Goal: Task Accomplishment & Management: Use online tool/utility

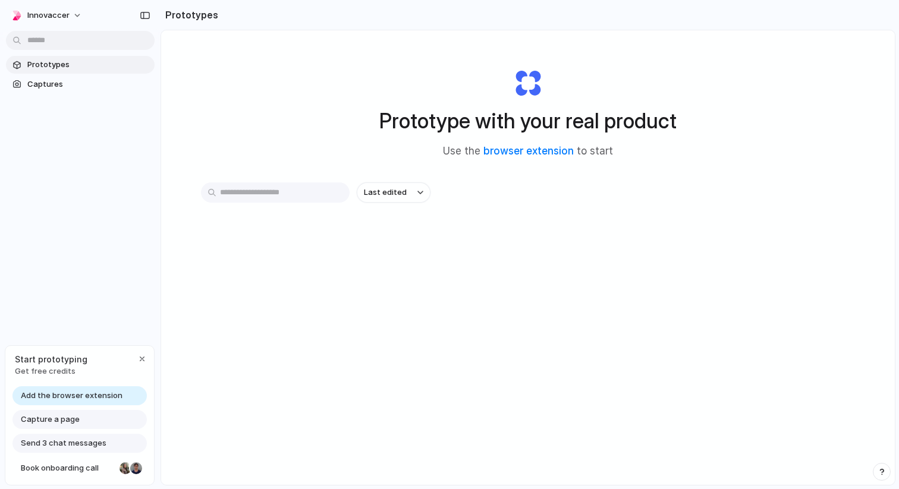
click at [102, 395] on span "Add the browser extension" at bounding box center [72, 396] width 102 height 12
drag, startPoint x: 137, startPoint y: 362, endPoint x: 102, endPoint y: 390, distance: 44.4
click at [112, 381] on div "Start prototyping Get free credits" at bounding box center [79, 365] width 149 height 39
click at [99, 390] on span "Add the browser extension" at bounding box center [72, 396] width 102 height 12
click at [495, 155] on link "browser extension" at bounding box center [528, 151] width 90 height 12
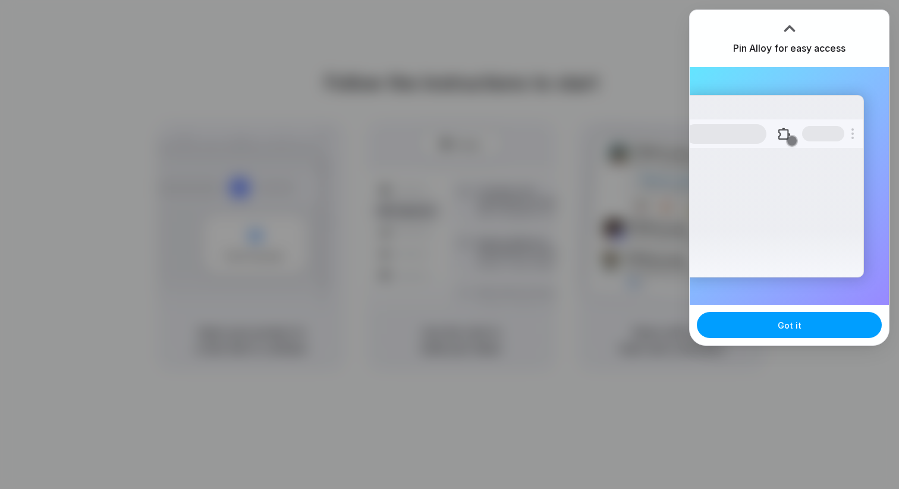
click at [811, 328] on button "Got it" at bounding box center [789, 325] width 185 height 26
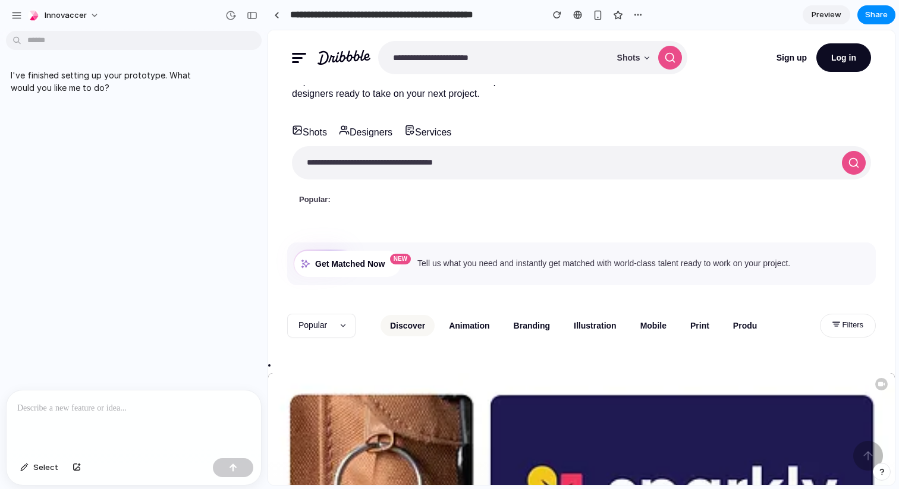
scroll to position [87, 0]
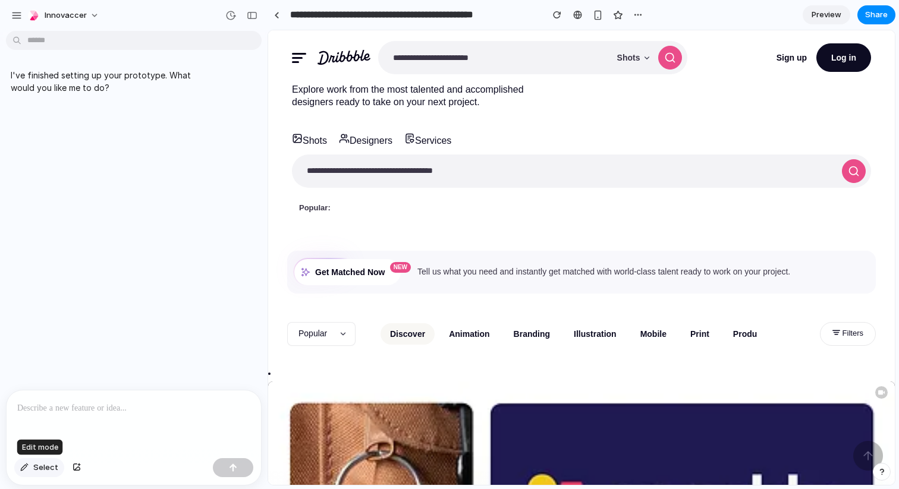
click at [54, 469] on span "Select" at bounding box center [45, 468] width 25 height 12
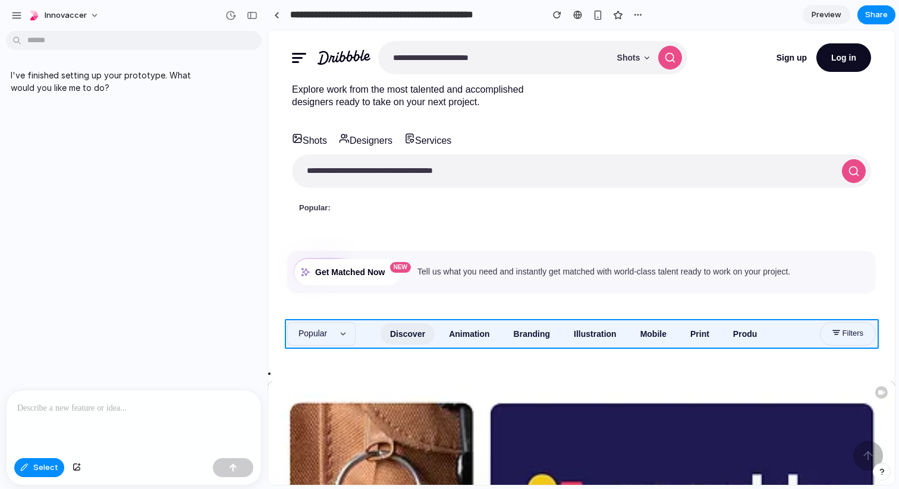
click at [366, 326] on div at bounding box center [582, 258] width 626 height 454
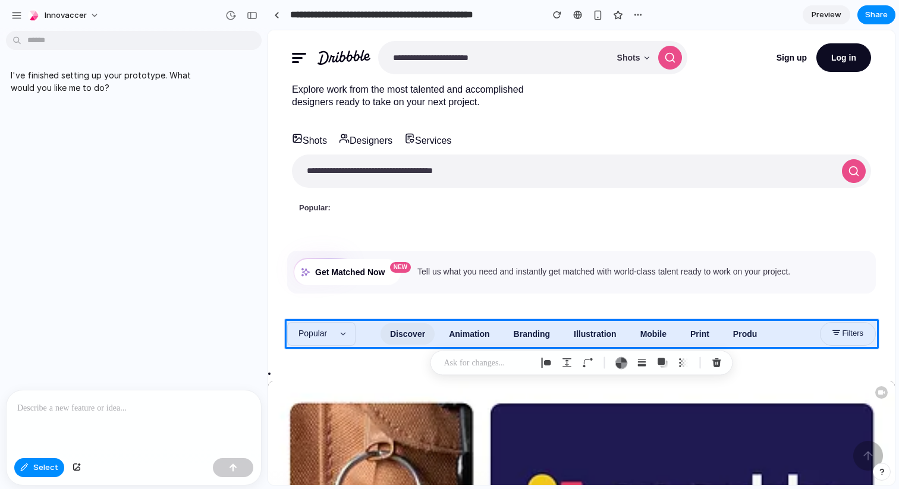
click at [72, 434] on div at bounding box center [134, 422] width 255 height 63
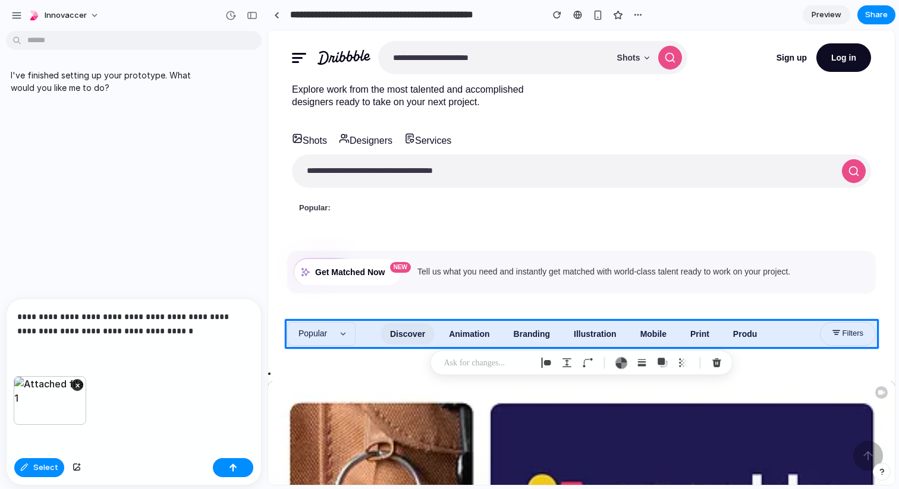
click at [156, 351] on div "**********" at bounding box center [134, 337] width 255 height 77
click at [172, 326] on p "**********" at bounding box center [133, 324] width 233 height 29
click at [237, 472] on div "button" at bounding box center [233, 468] width 8 height 8
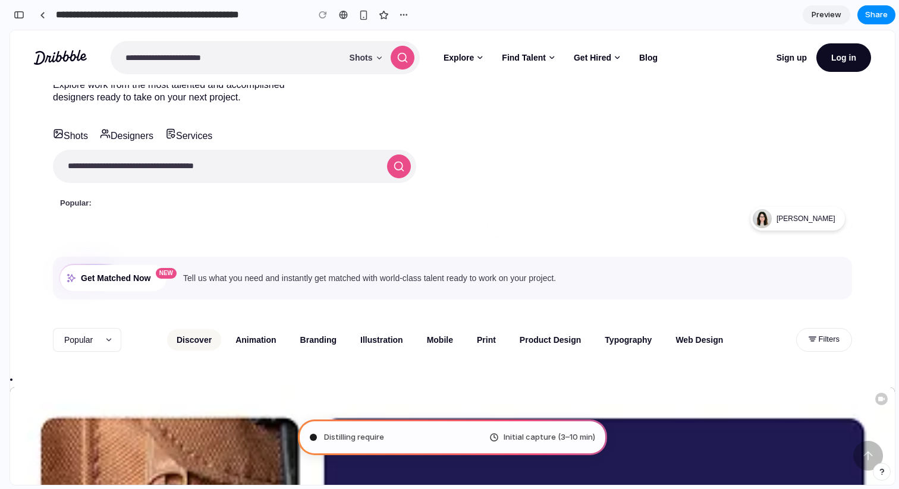
type input "**********"
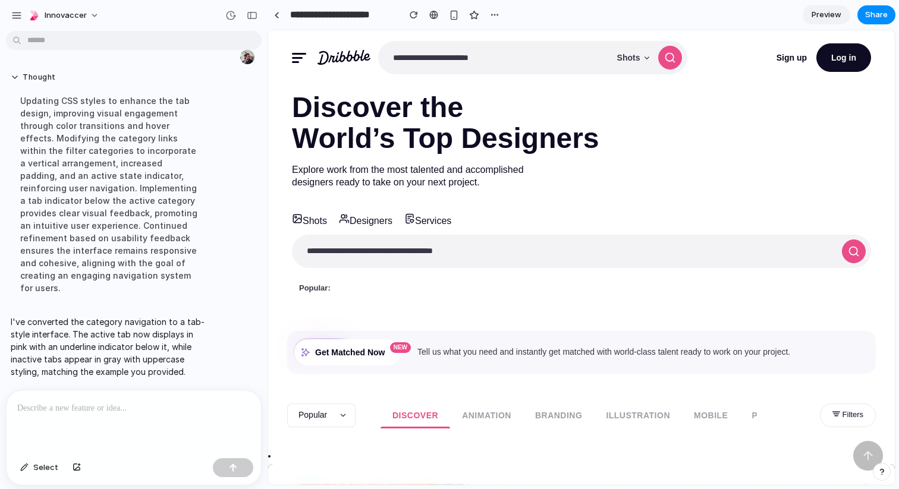
scroll to position [0, 0]
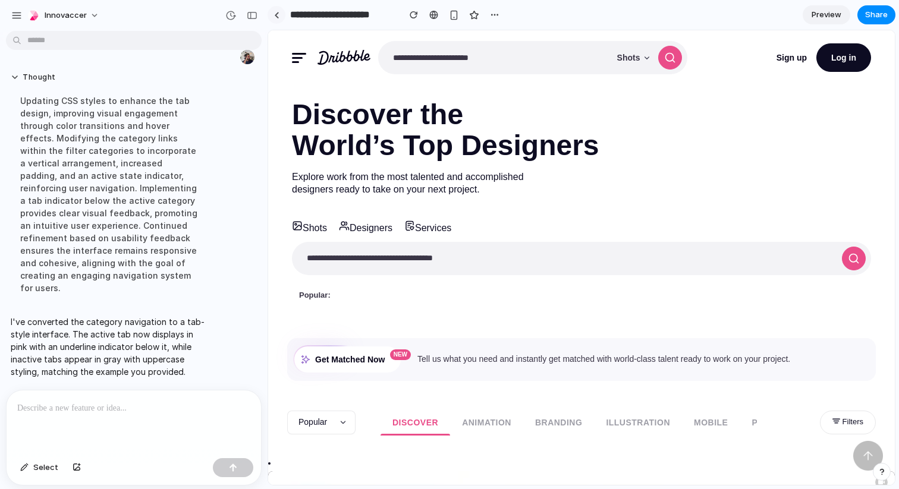
click at [277, 20] on link at bounding box center [277, 15] width 18 height 18
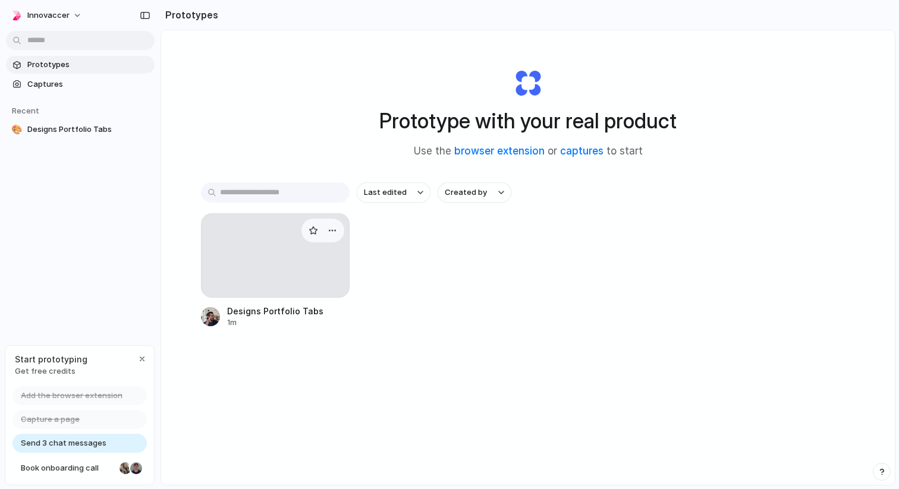
click at [257, 257] on div at bounding box center [275, 255] width 149 height 84
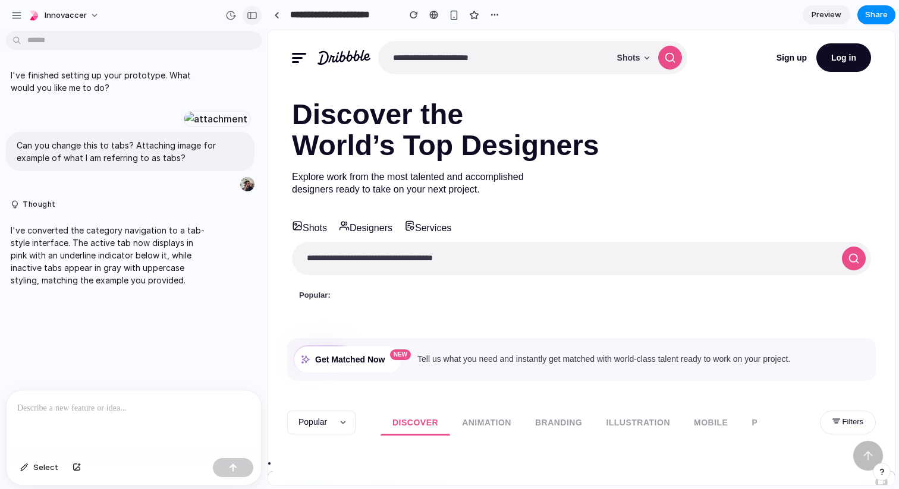
click at [248, 20] on button "button" at bounding box center [252, 15] width 19 height 19
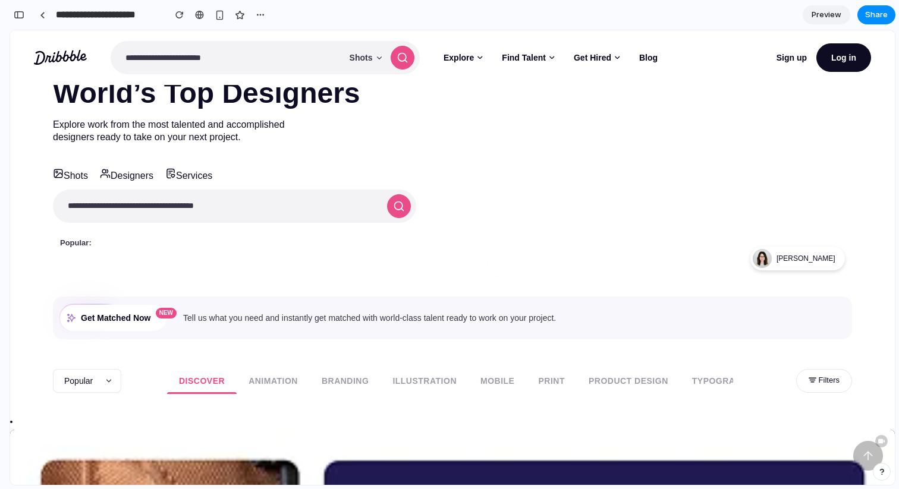
scroll to position [58, 0]
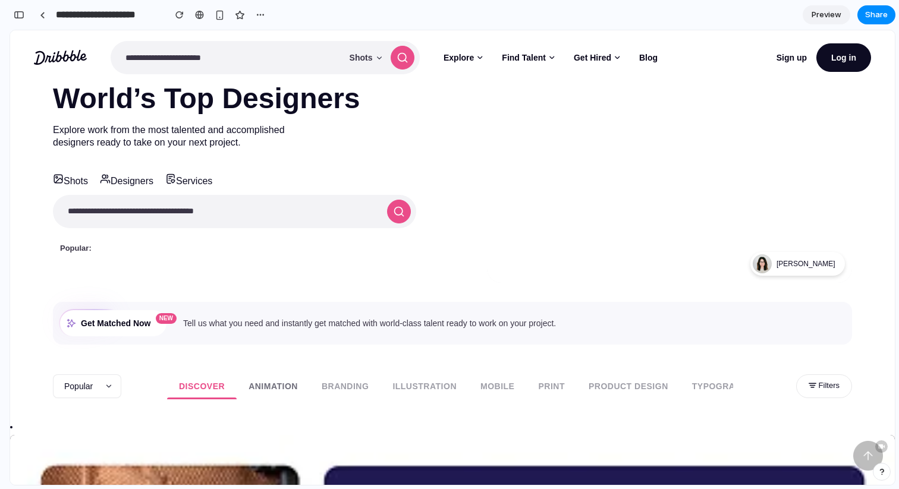
click at [275, 384] on link "Animation" at bounding box center [273, 386] width 73 height 26
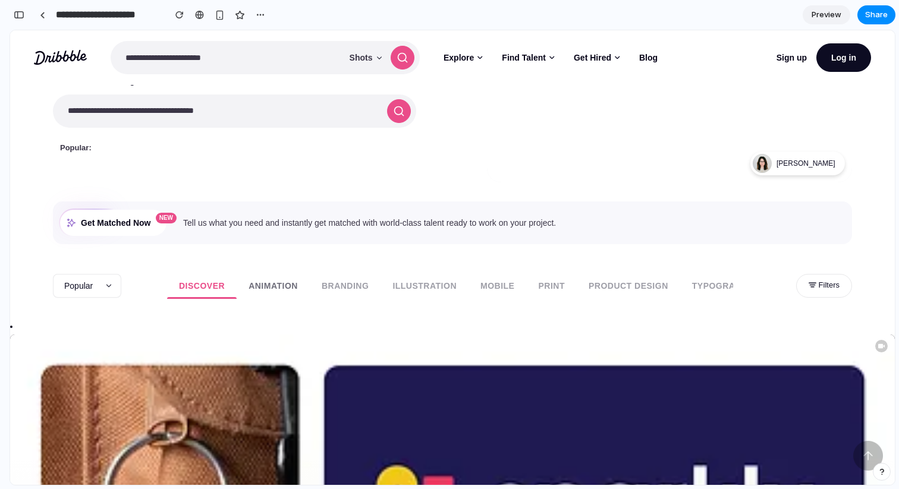
click at [283, 288] on link "Animation" at bounding box center [273, 286] width 73 height 26
click at [337, 288] on link "Branding" at bounding box center [345, 286] width 71 height 26
click at [272, 288] on link "Animation" at bounding box center [273, 286] width 73 height 26
click at [134, 223] on span "Get Matched Now New" at bounding box center [113, 223] width 106 height 26
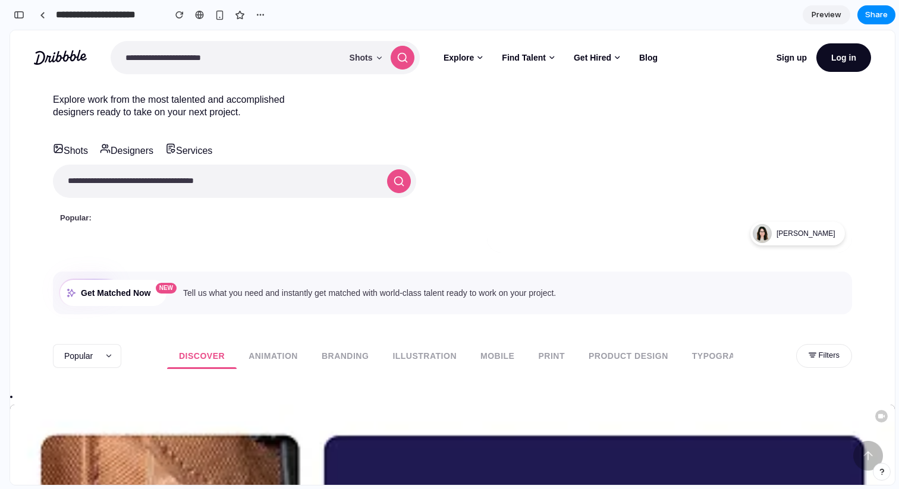
scroll to position [83, 0]
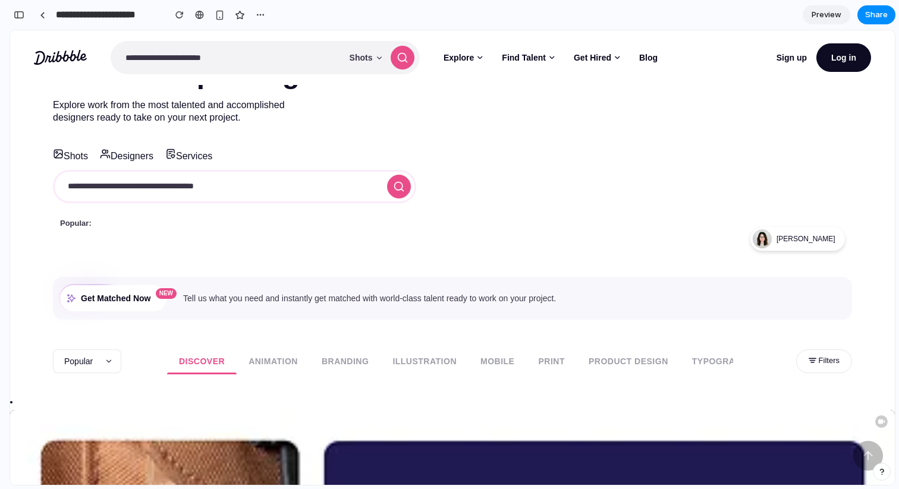
click at [219, 187] on input "search" at bounding box center [217, 187] width 326 height 32
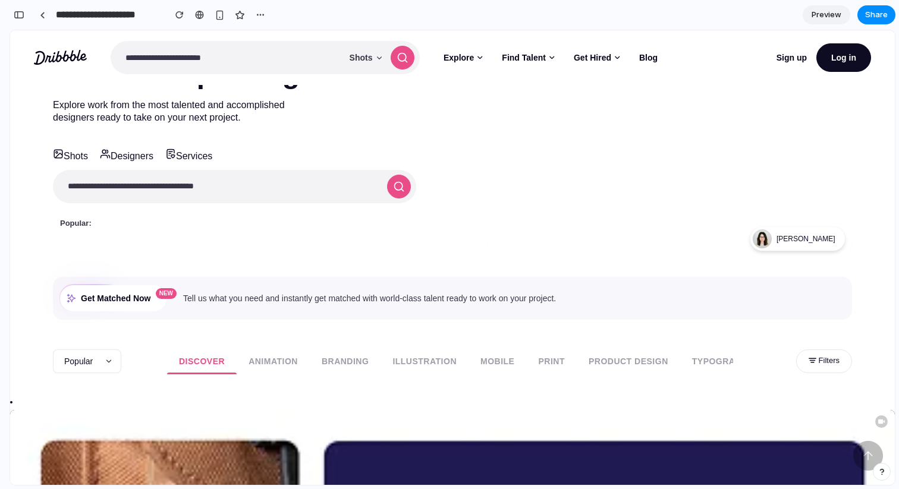
click at [237, 229] on div "Popular: dashboard landing page e-commerce logo card icons" at bounding box center [234, 223] width 363 height 19
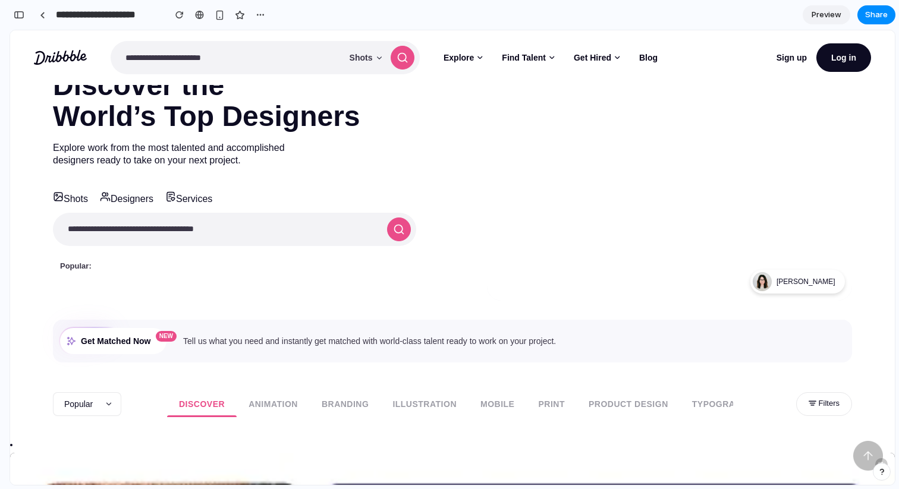
scroll to position [0, 0]
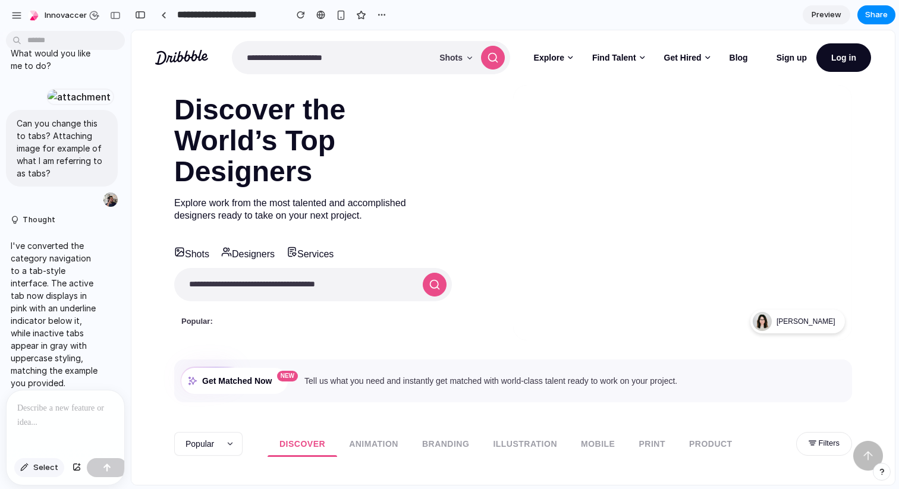
click at [44, 469] on span "Select" at bounding box center [45, 468] width 25 height 12
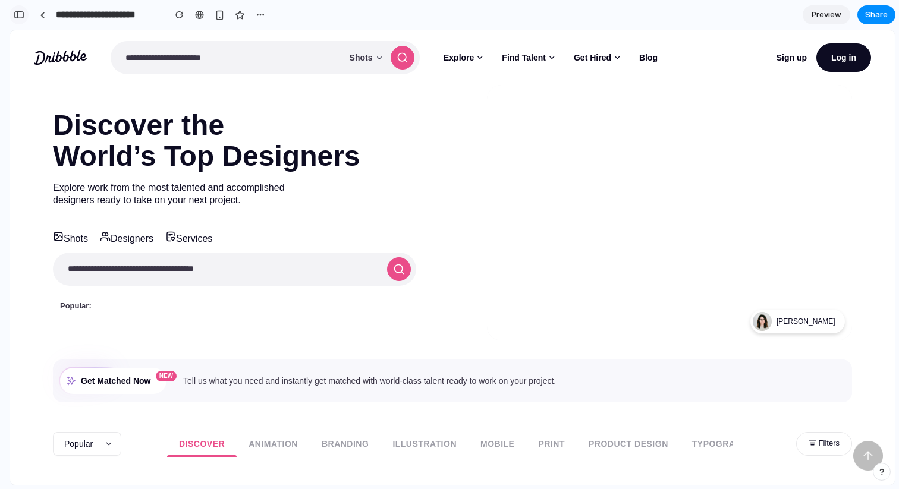
click at [19, 20] on button "button" at bounding box center [19, 14] width 19 height 19
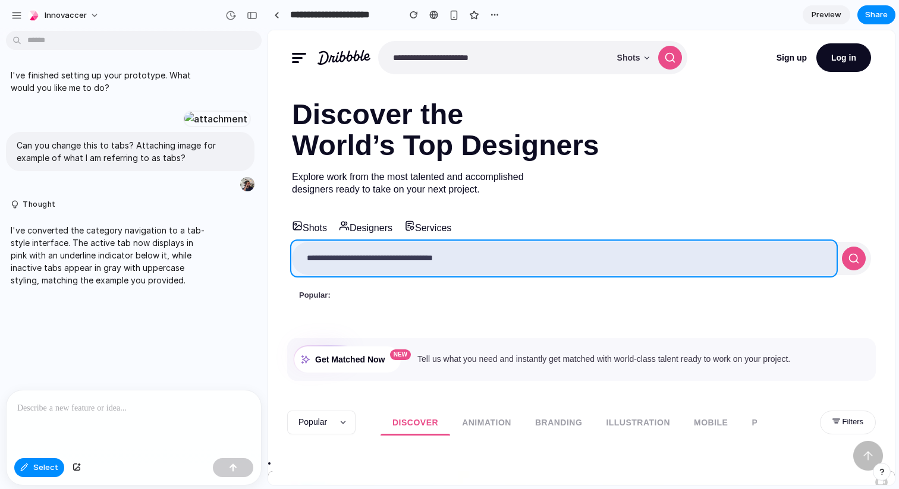
click at [360, 251] on div at bounding box center [453, 258] width 884 height 454
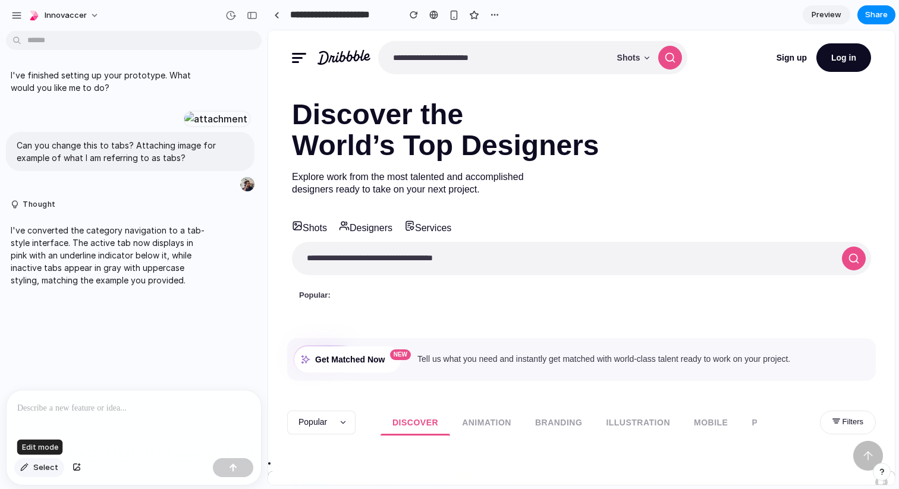
click at [46, 467] on span "Select" at bounding box center [45, 468] width 25 height 12
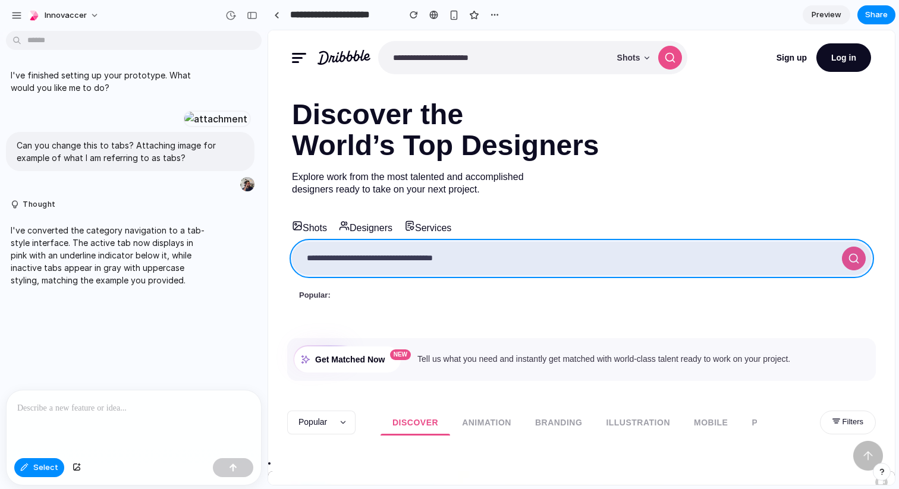
click at [862, 248] on div at bounding box center [582, 258] width 626 height 454
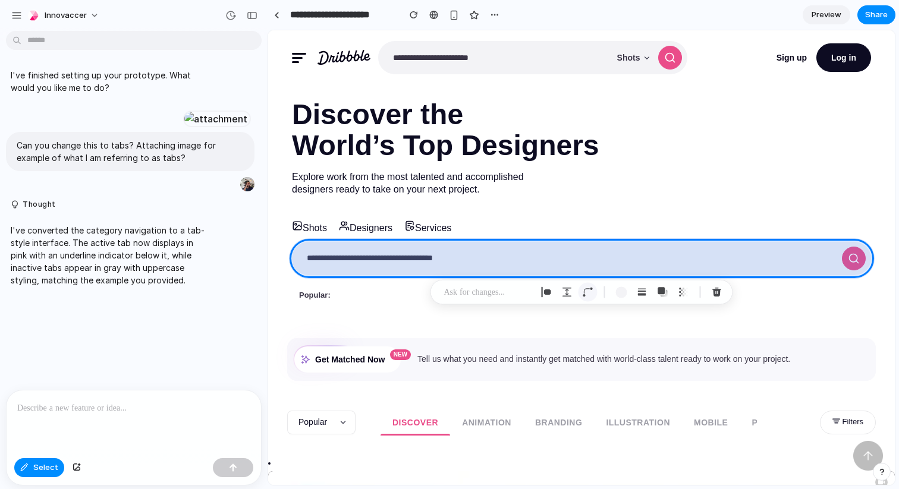
click at [588, 285] on button "button" at bounding box center [588, 292] width 19 height 19
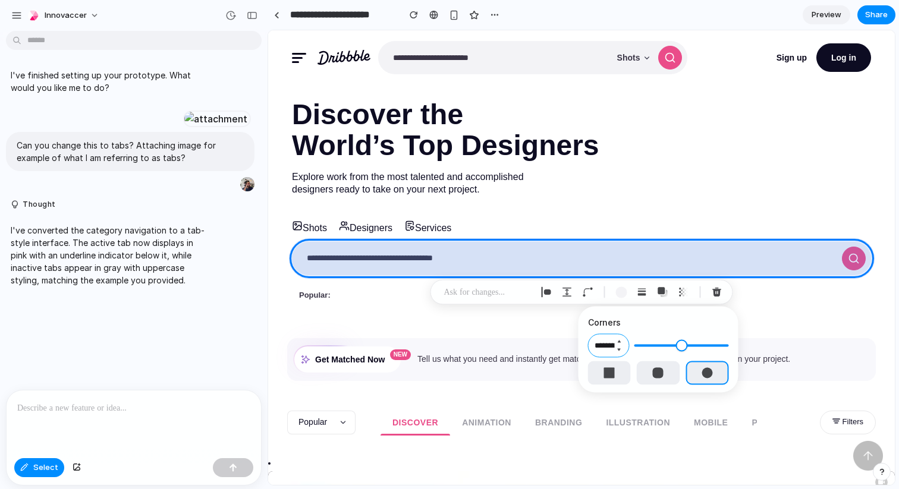
click at [606, 345] on input "********" at bounding box center [609, 346] width 42 height 24
type input "*"
click at [606, 345] on input "*" at bounding box center [609, 346] width 42 height 24
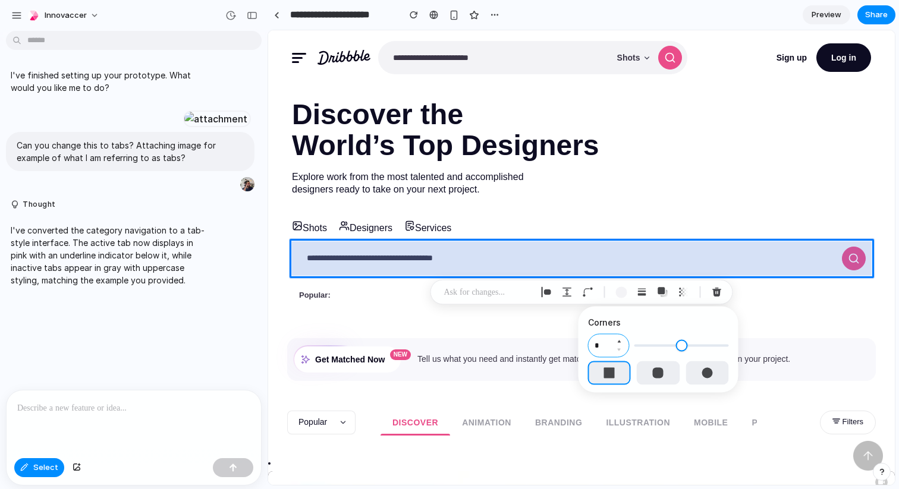
type input "**"
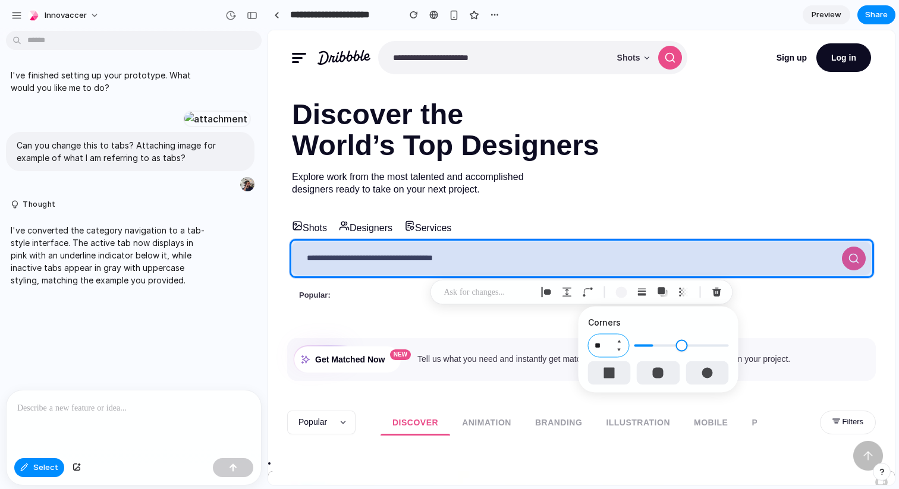
type input "**"
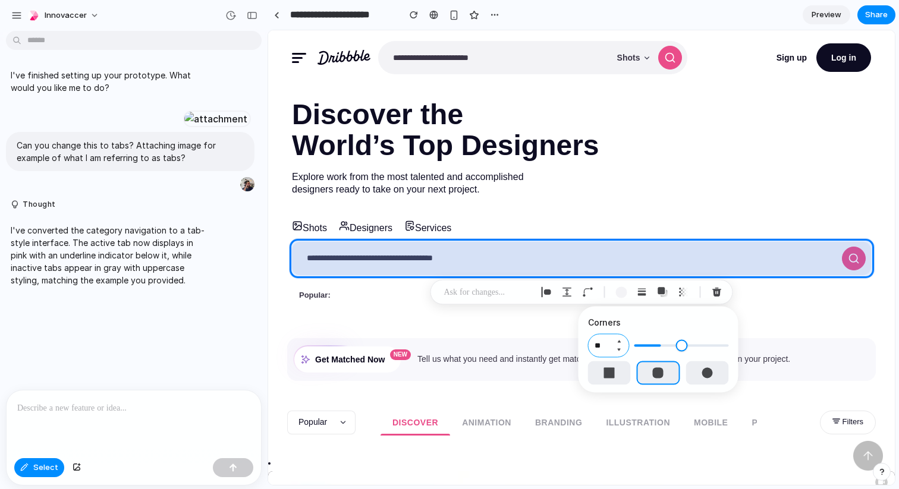
type input "**"
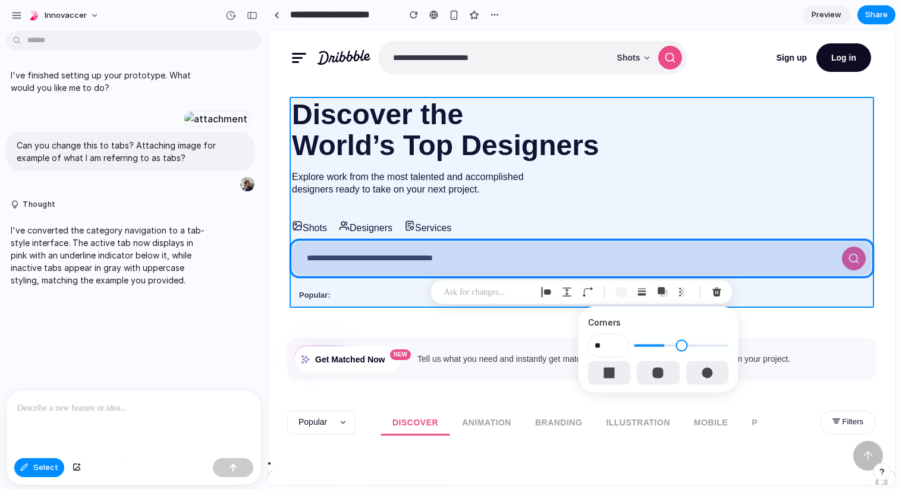
click at [673, 187] on div at bounding box center [582, 258] width 626 height 454
type input "*"
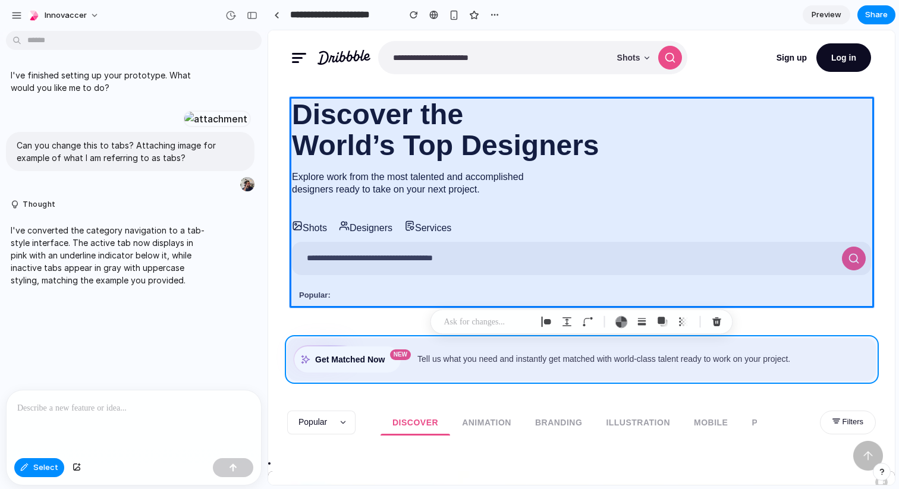
click at [811, 356] on div at bounding box center [582, 258] width 626 height 454
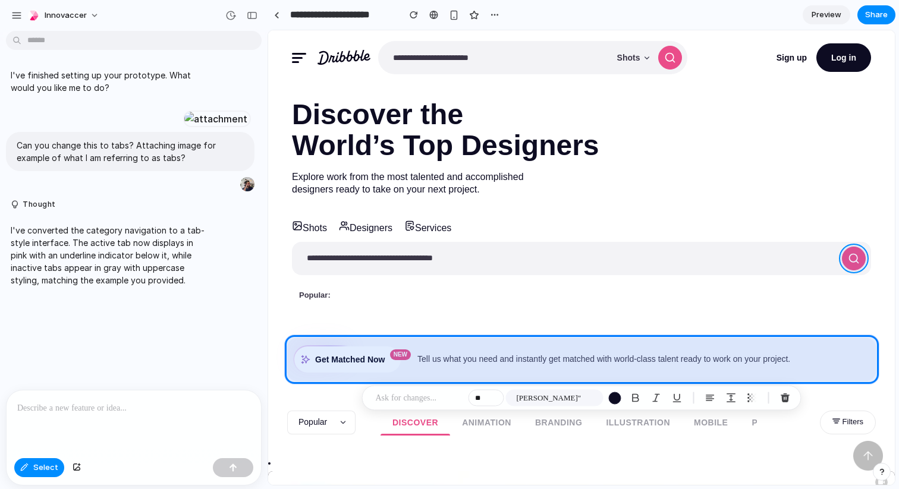
click at [863, 253] on div at bounding box center [582, 258] width 626 height 454
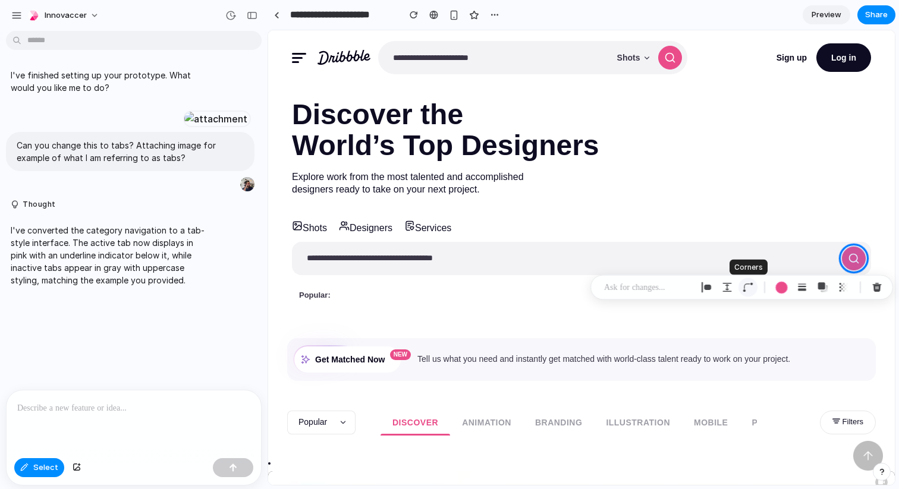
click at [749, 291] on div "button" at bounding box center [748, 287] width 11 height 11
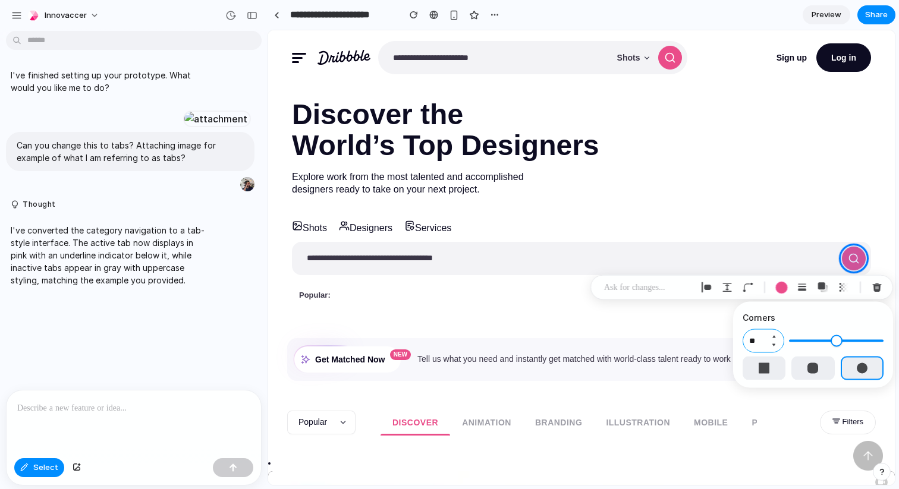
click at [762, 340] on input "**" at bounding box center [764, 341] width 42 height 24
type input "*"
type input "**"
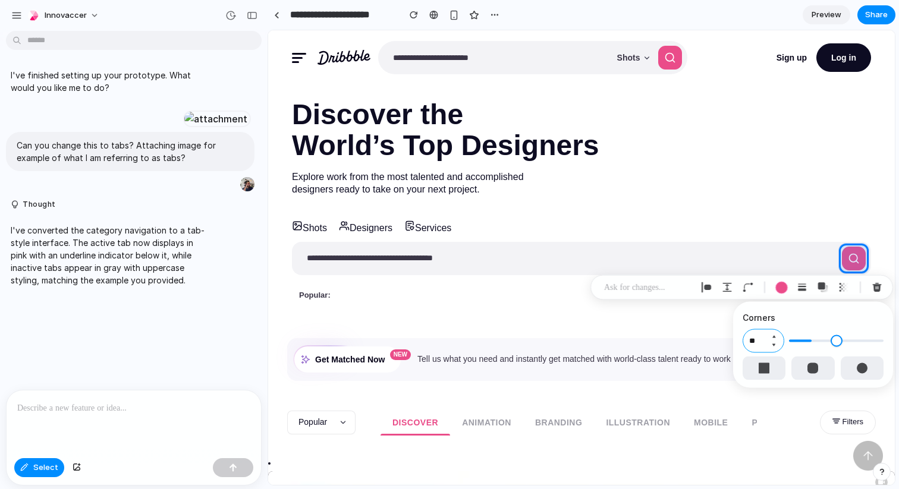
click at [756, 344] on input "**" at bounding box center [764, 341] width 42 height 24
type input "*"
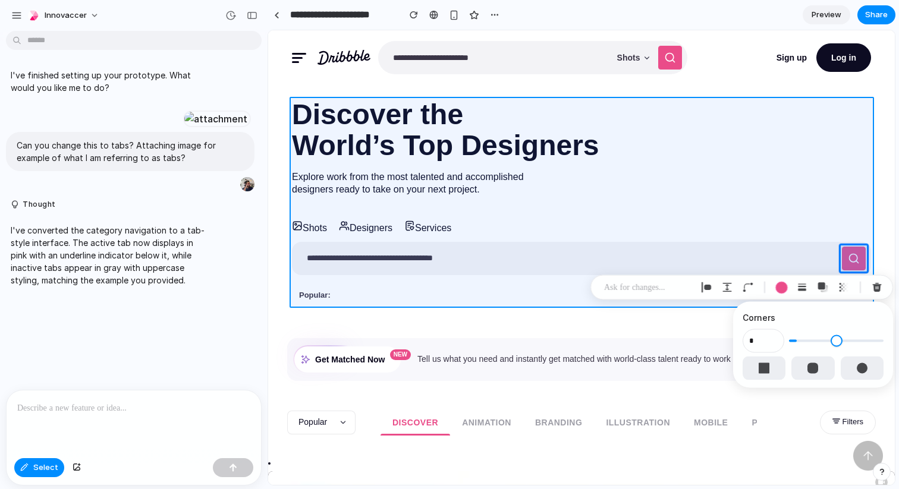
click at [789, 159] on div at bounding box center [582, 258] width 626 height 454
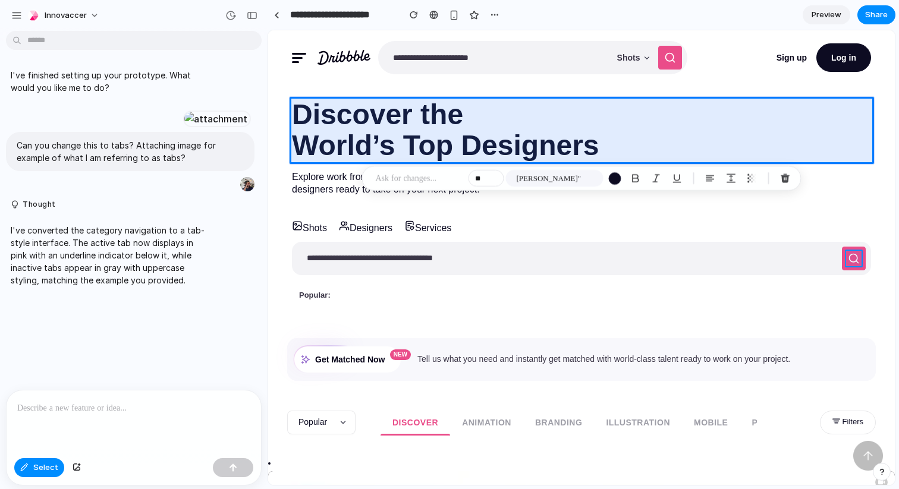
click at [856, 255] on div at bounding box center [582, 258] width 626 height 454
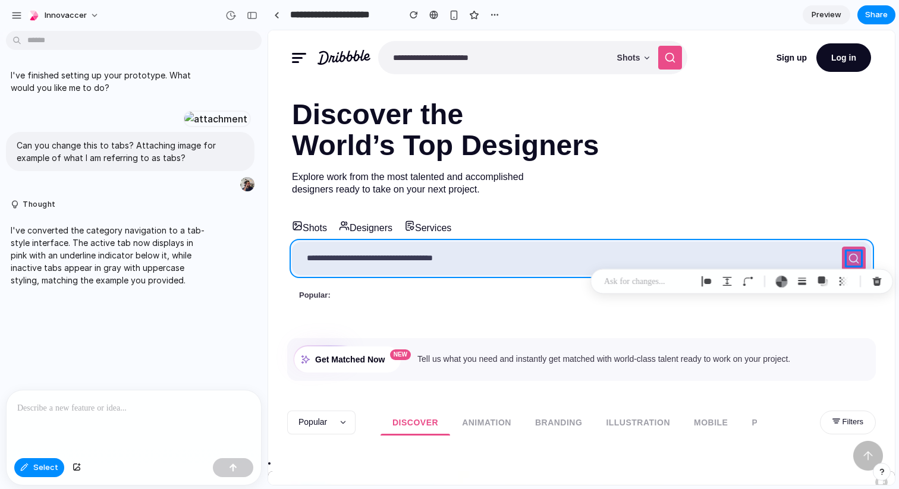
click at [866, 251] on div at bounding box center [582, 258] width 626 height 454
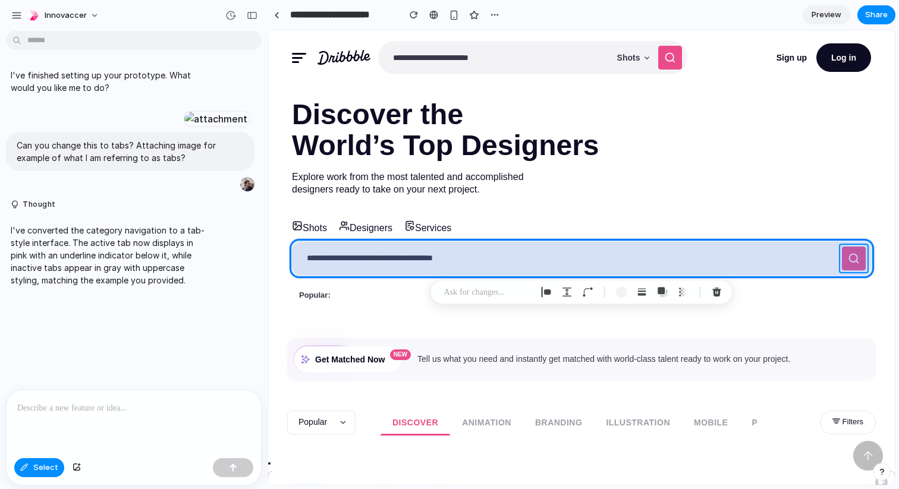
click at [862, 251] on div at bounding box center [582, 258] width 626 height 454
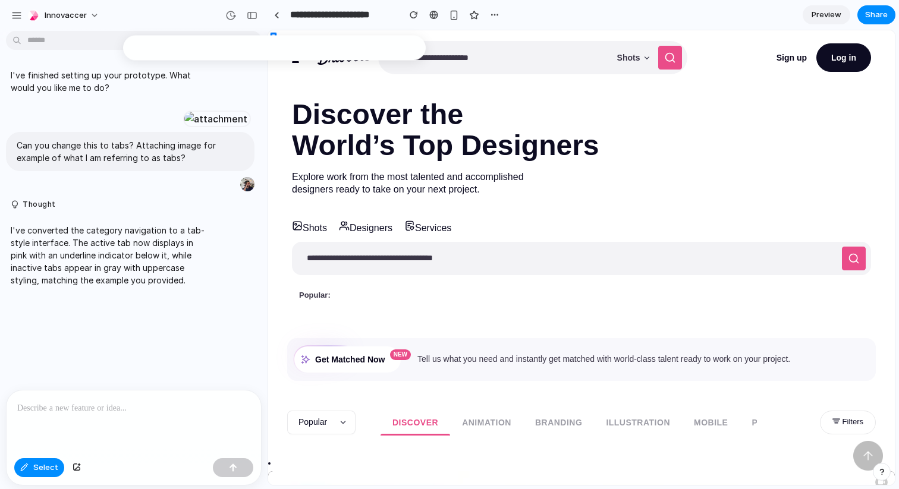
scroll to position [0, 0]
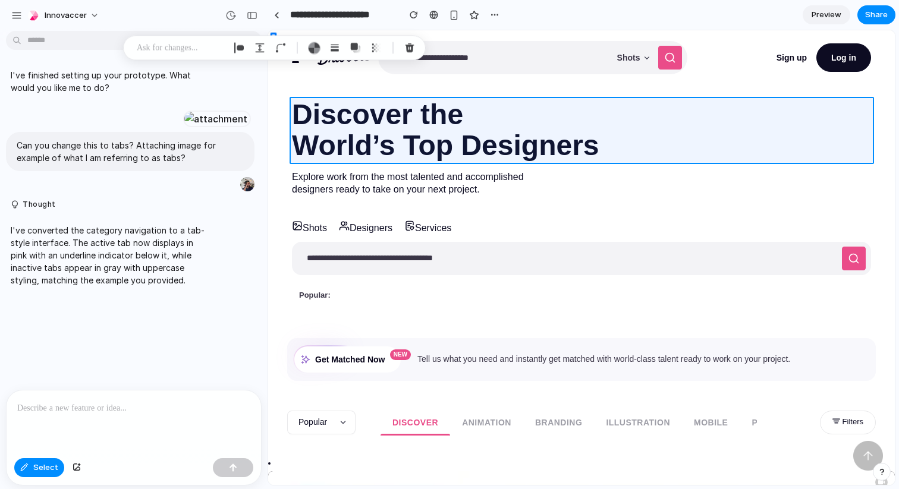
click at [325, 115] on div at bounding box center [582, 258] width 626 height 454
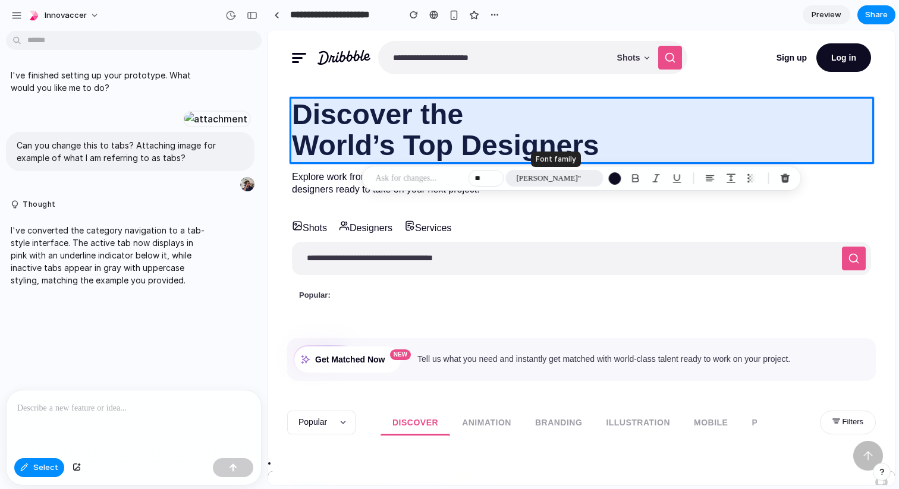
click at [533, 176] on span "[PERSON_NAME]"" at bounding box center [549, 178] width 65 height 12
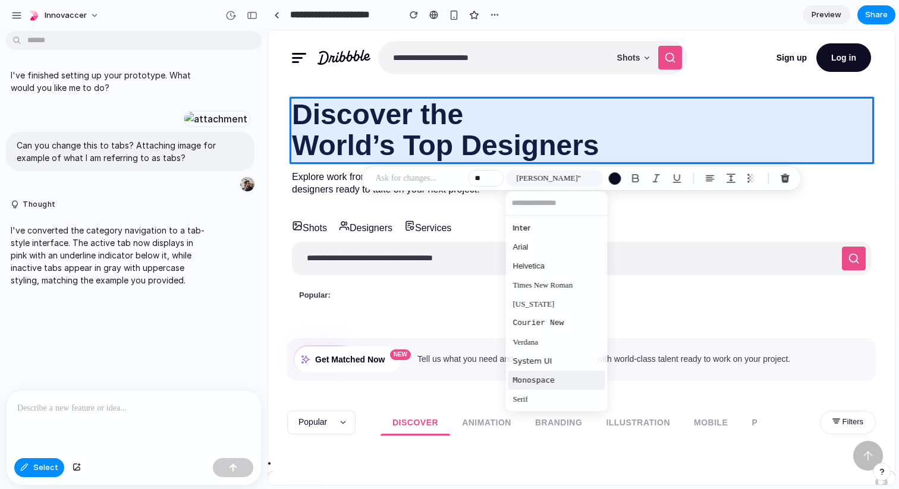
scroll to position [20, 0]
click at [541, 365] on span "Monospace" at bounding box center [534, 361] width 42 height 12
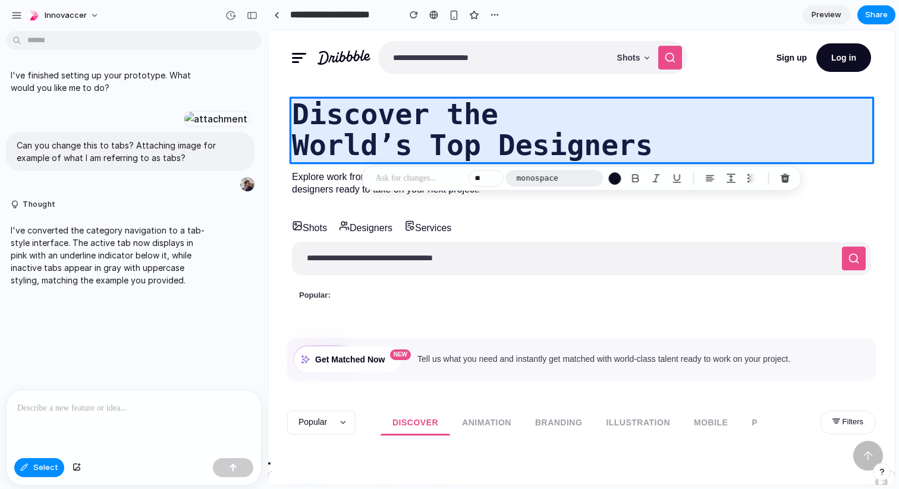
click at [518, 177] on span "monospace" at bounding box center [538, 178] width 42 height 12
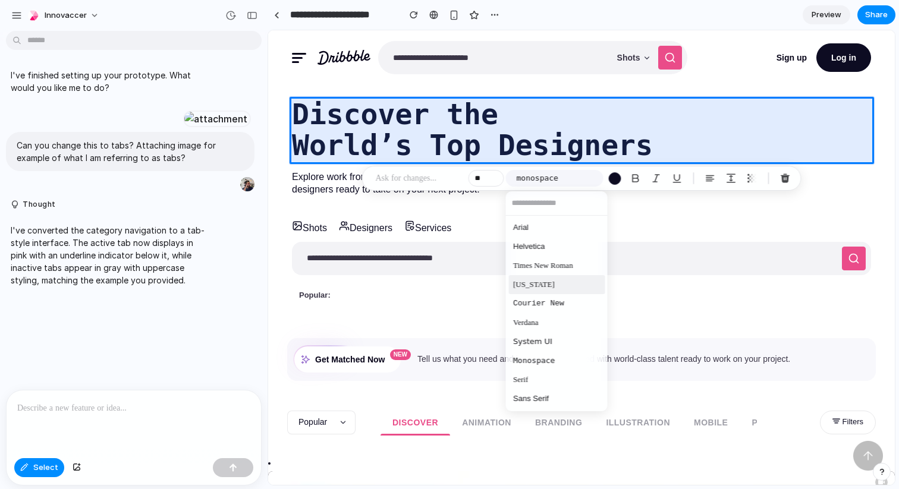
click at [677, 257] on div "Inter Arial Helvetica Times New Roman [US_STATE] Courier New Verdana System UI …" at bounding box center [449, 244] width 899 height 489
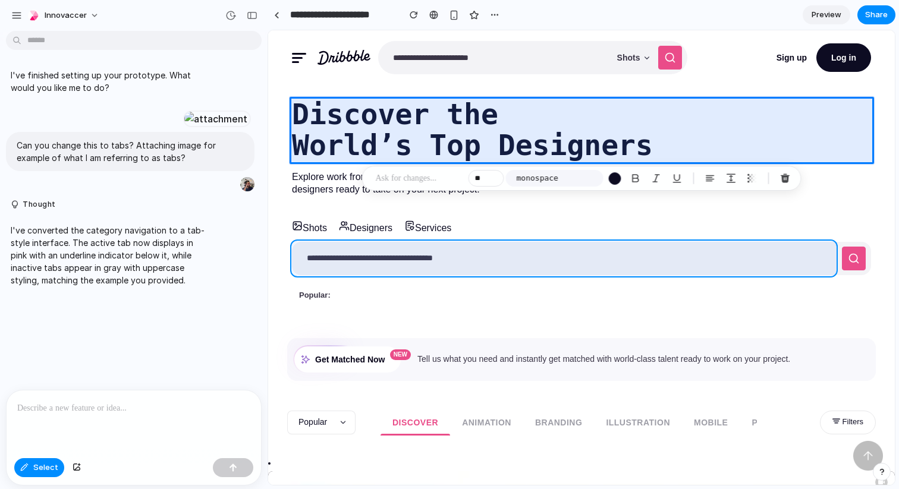
click at [627, 197] on div at bounding box center [582, 258] width 626 height 454
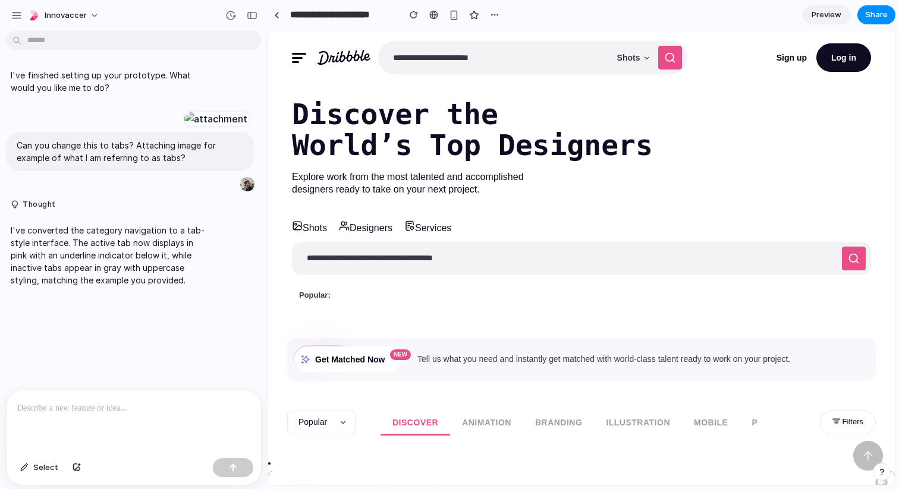
click at [78, 287] on p "I've converted the category navigation to a tab-style interface. The active tab…" at bounding box center [110, 255] width 199 height 62
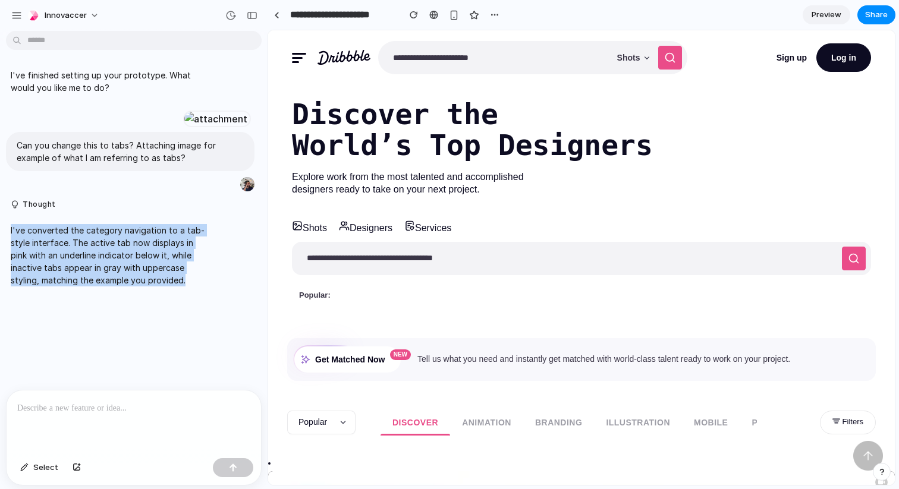
click at [78, 287] on p "I've converted the category navigation to a tab-style interface. The active tab…" at bounding box center [110, 255] width 199 height 62
